Goal: Use online tool/utility

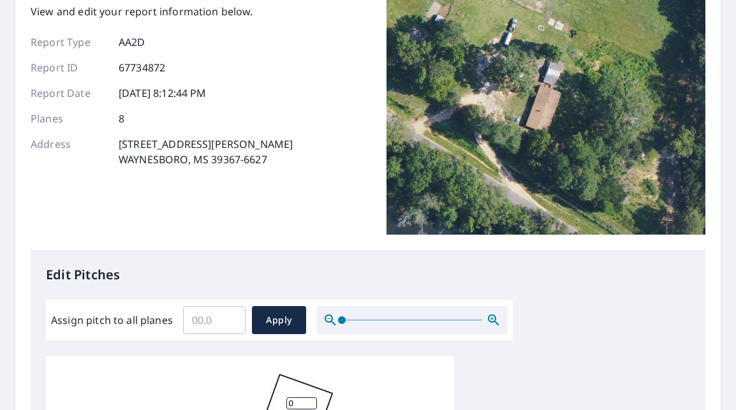
scroll to position [91, 0]
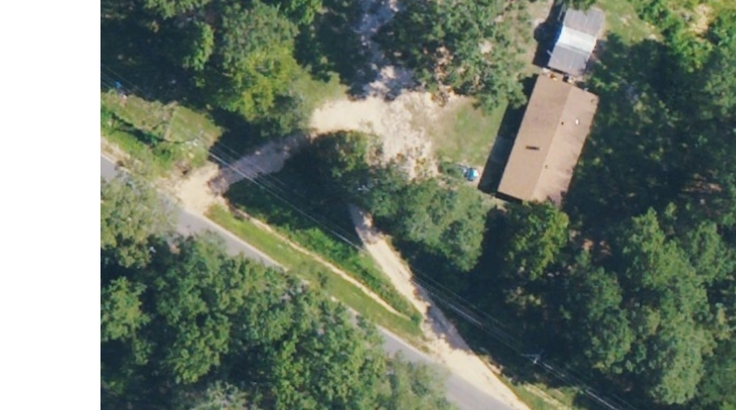
click at [597, 91] on img at bounding box center [546, 109] width 319 height 255
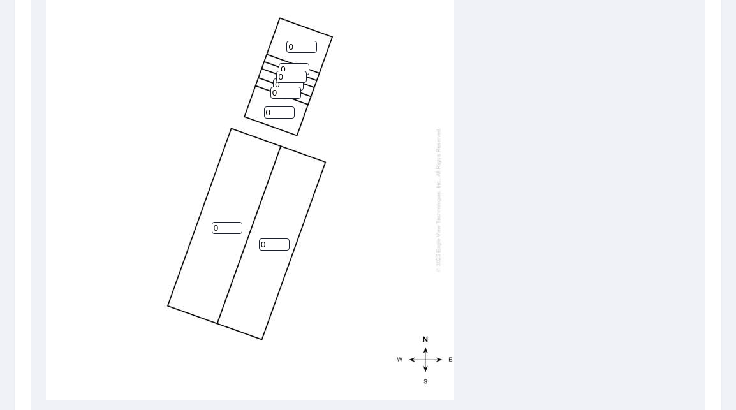
scroll to position [490, 0]
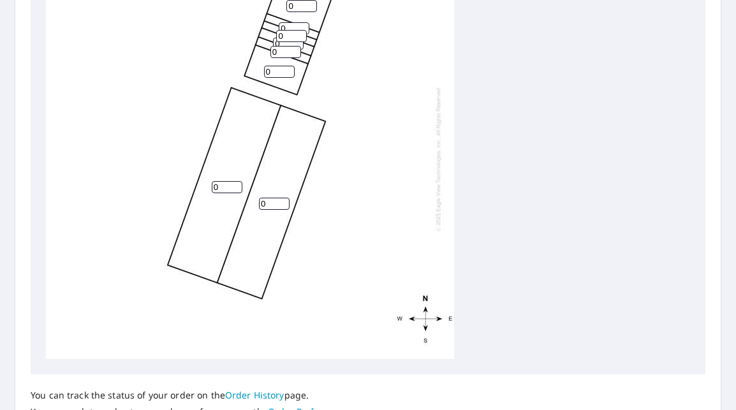
click at [228, 189] on input "0" at bounding box center [227, 187] width 31 height 12
type input "06"
click at [271, 198] on input "0" at bounding box center [274, 204] width 31 height 12
type input "06"
click at [371, 221] on div "06 06 0 0 0 0 0 0" at bounding box center [250, 159] width 408 height 401
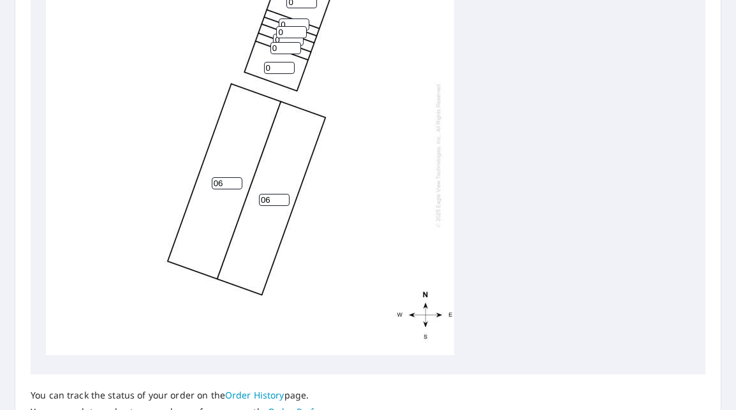
scroll to position [608, 0]
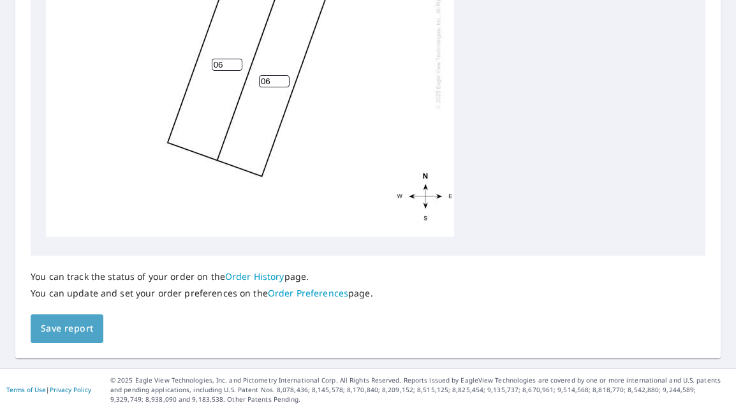
click at [89, 321] on span "Save report" at bounding box center [67, 329] width 52 height 16
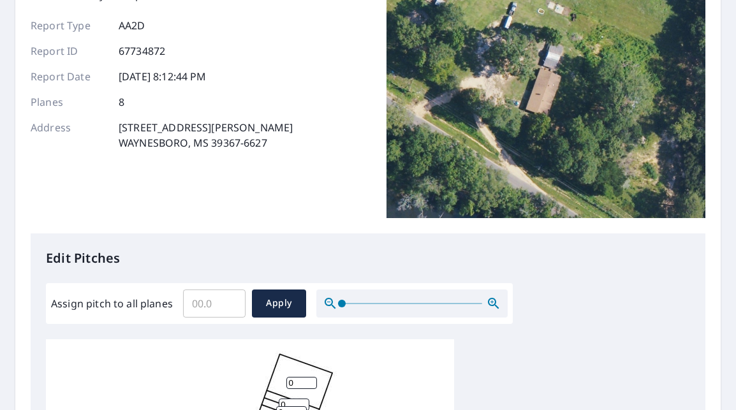
scroll to position [0, 0]
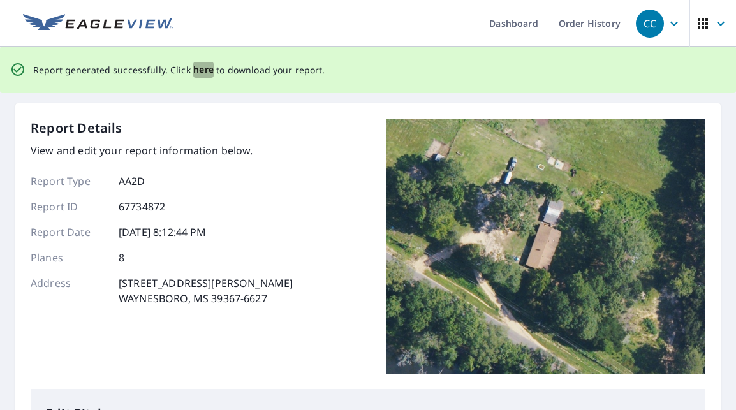
click at [202, 76] on span "here" at bounding box center [203, 70] width 21 height 16
